Goal: Navigation & Orientation: Find specific page/section

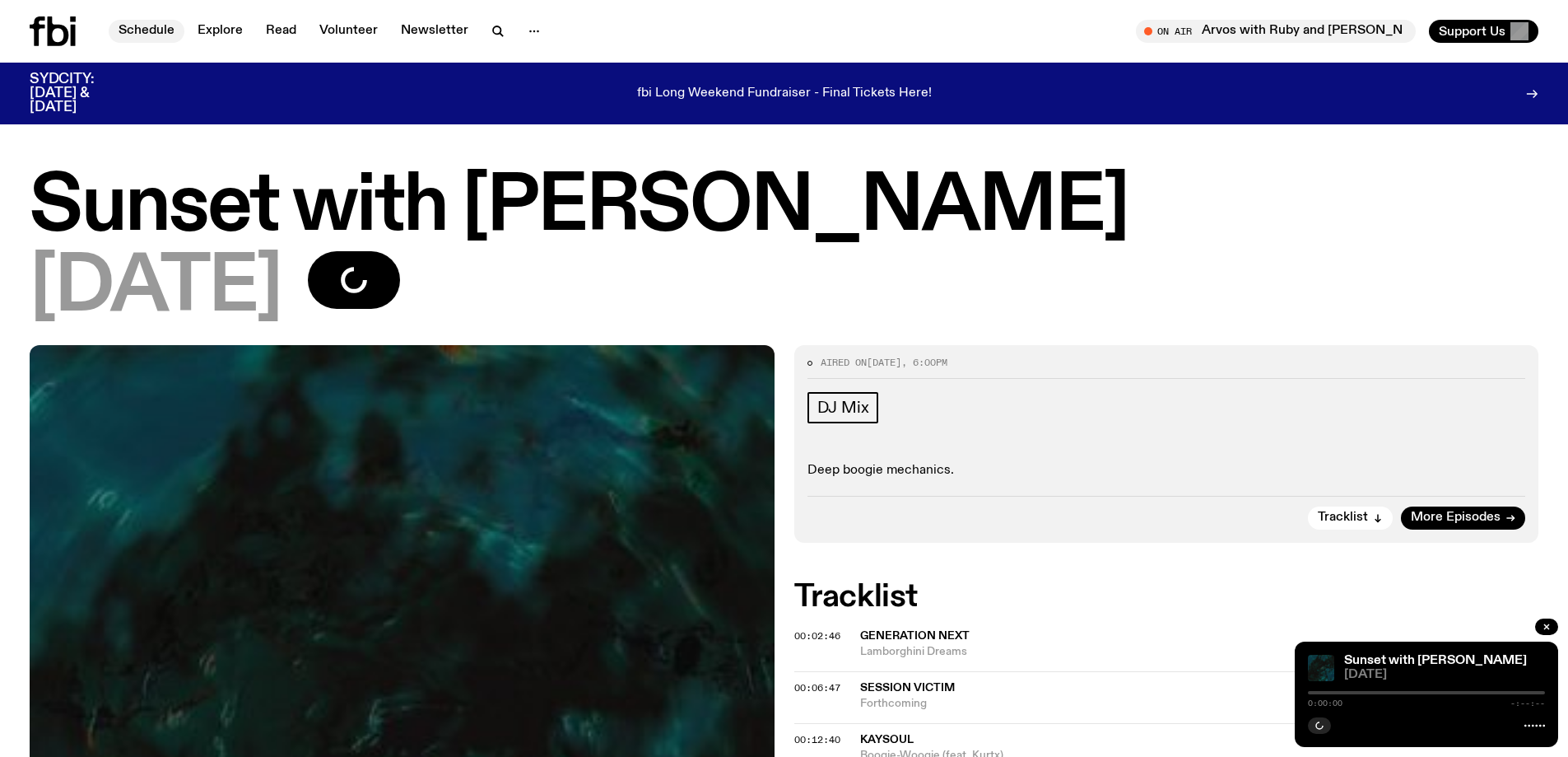
click at [149, 24] on link "Schedule" at bounding box center [147, 31] width 76 height 23
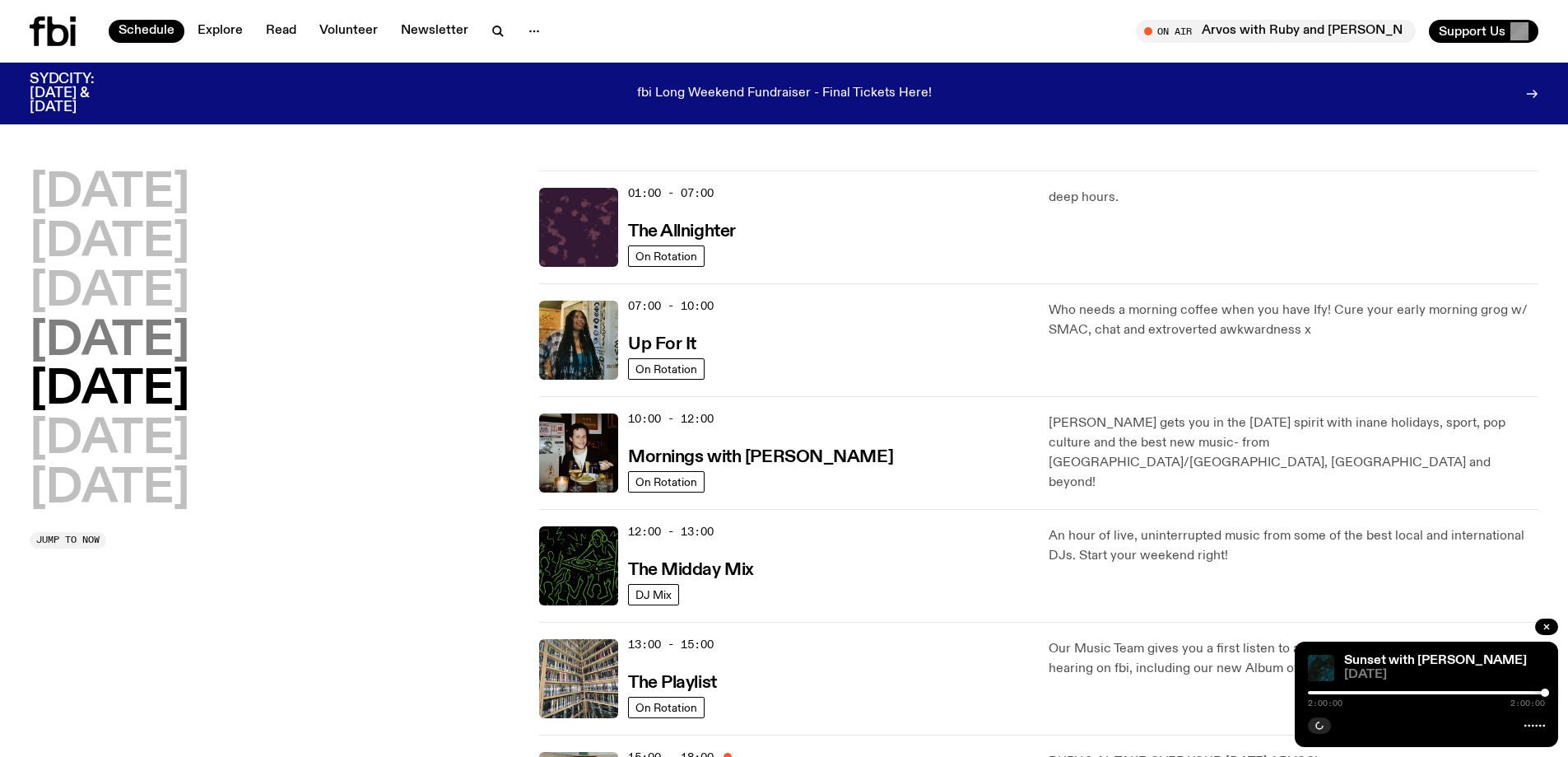
click at [97, 346] on h2 "[DATE]" at bounding box center [110, 342] width 160 height 46
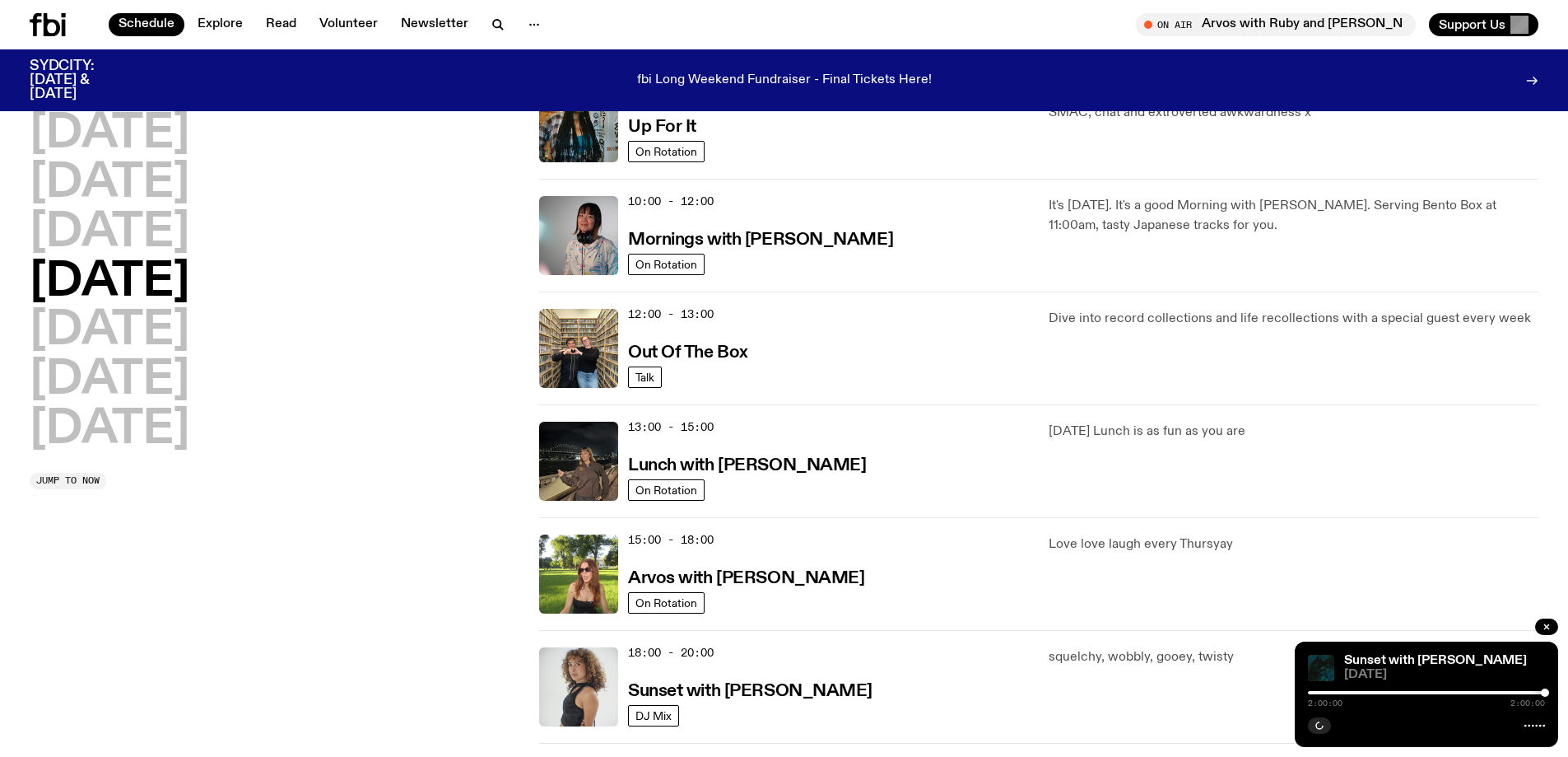
scroll to position [294, 0]
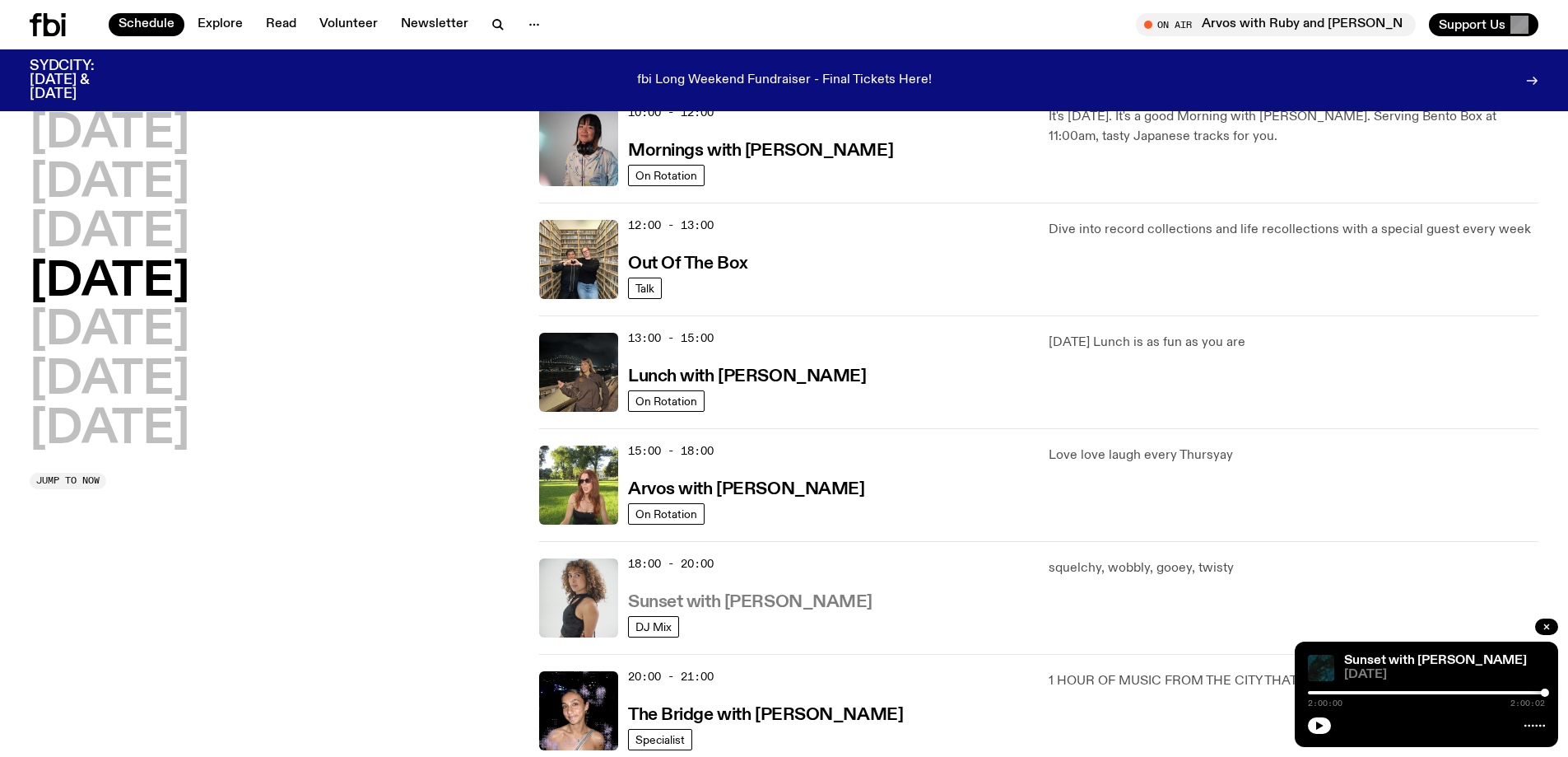
click at [707, 598] on h3 "Sunset with [PERSON_NAME]" at bounding box center [749, 602] width 244 height 18
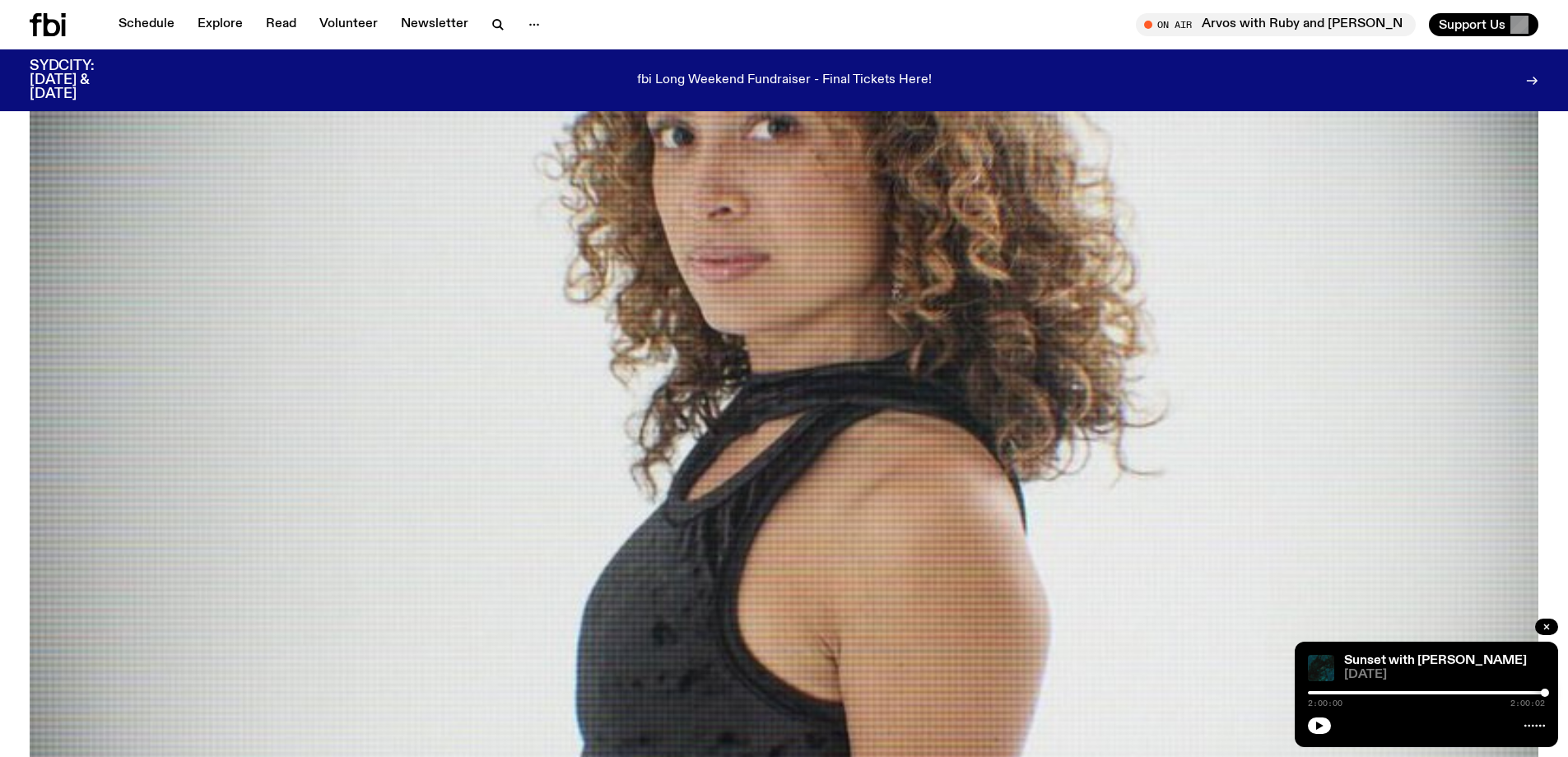
scroll to position [729, 0]
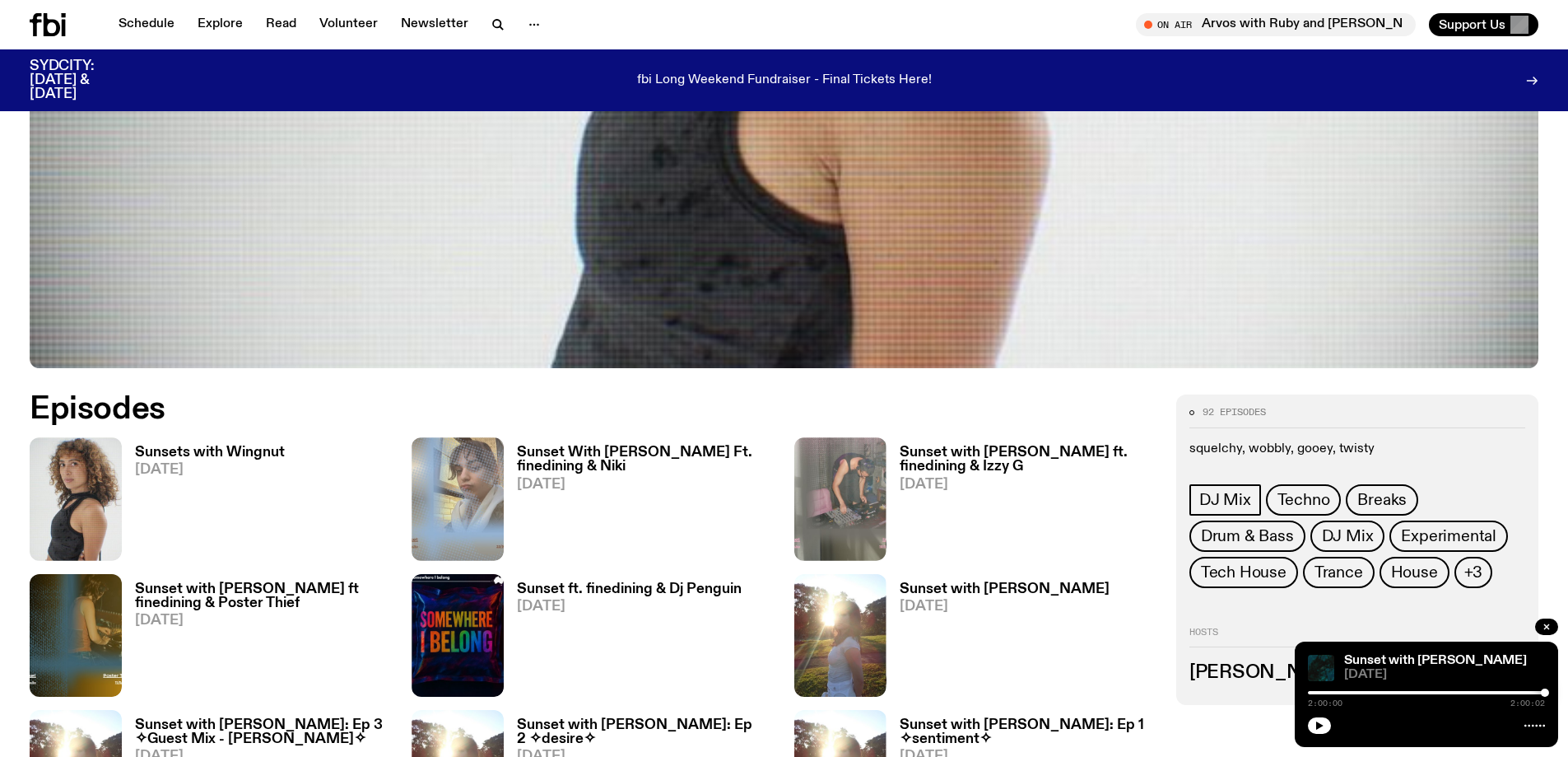
click at [249, 453] on h3 "Sunsets with Wingnut" at bounding box center [209, 452] width 149 height 14
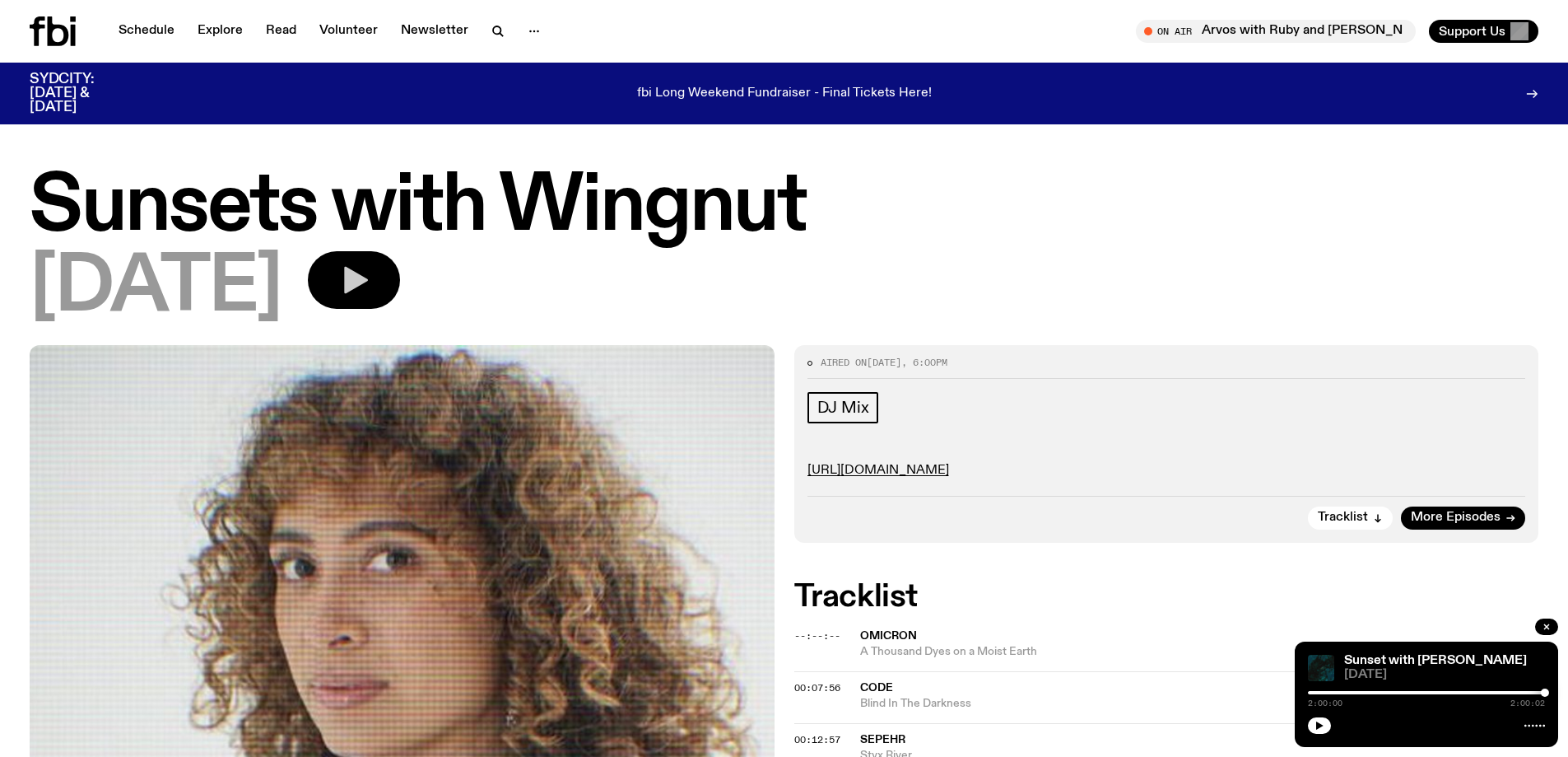
click at [370, 281] on icon "button" at bounding box center [353, 280] width 32 height 33
